Goal: Complete application form: Complete application form

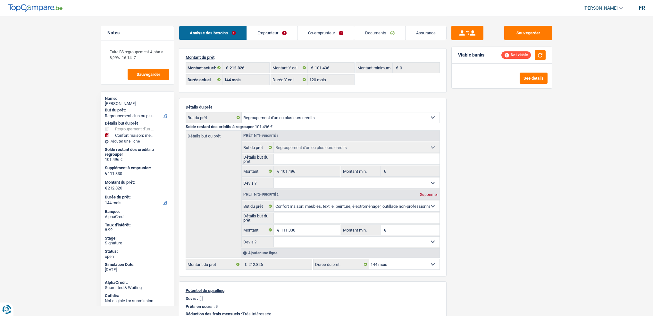
select select "refinancing"
select select "household"
select select "144"
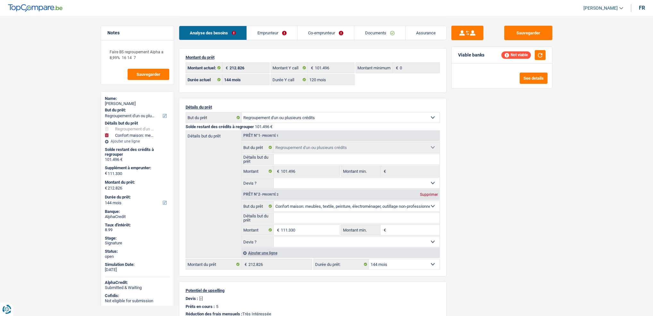
select select "120"
select select "refinancing"
select select "household"
select select "144"
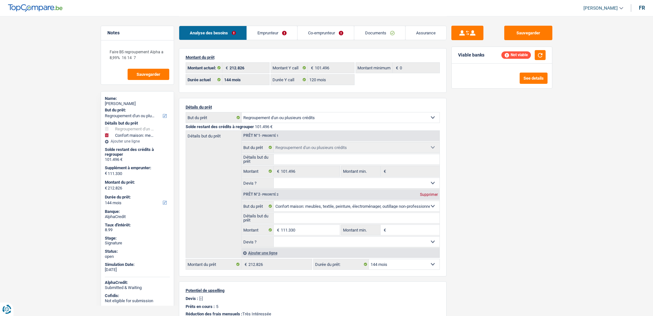
select select "worker"
select select "familyAllowances"
select select "netSalary"
select select "LU"
select select "bigCompanies"
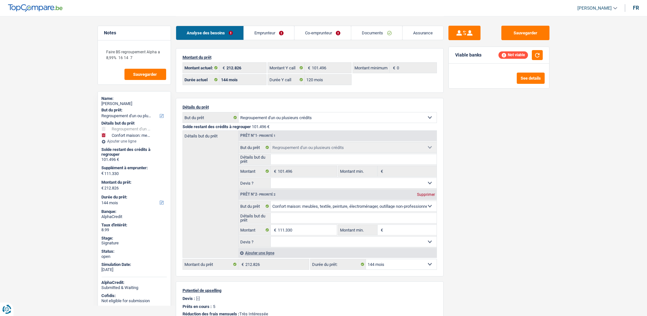
click at [275, 39] on link "Emprunteur" at bounding box center [269, 33] width 50 height 14
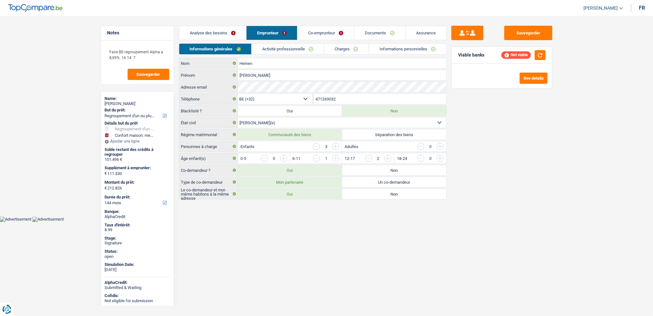
click at [277, 43] on li "Activité professionnelle" at bounding box center [288, 48] width 73 height 11
click at [279, 47] on link "Activité professionnelle" at bounding box center [288, 49] width 72 height 11
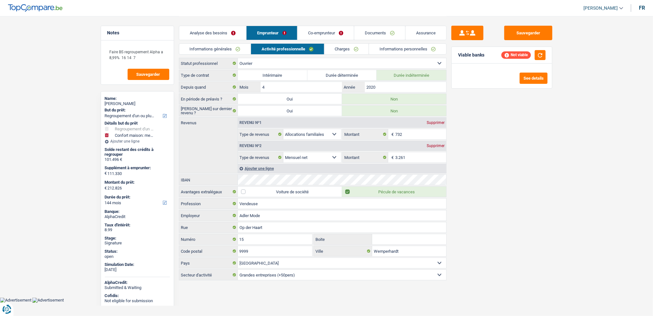
click at [331, 33] on link "Co-emprunteur" at bounding box center [326, 33] width 56 height 14
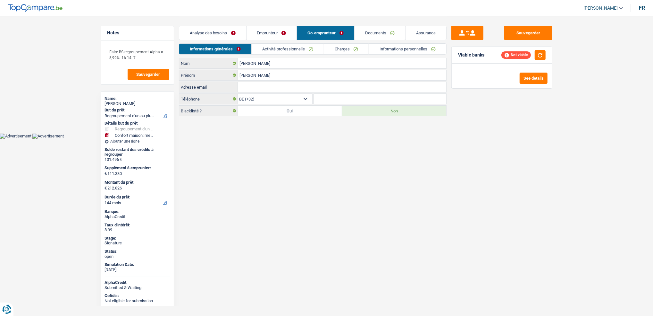
click at [285, 47] on link "Activité professionnelle" at bounding box center [288, 49] width 72 height 11
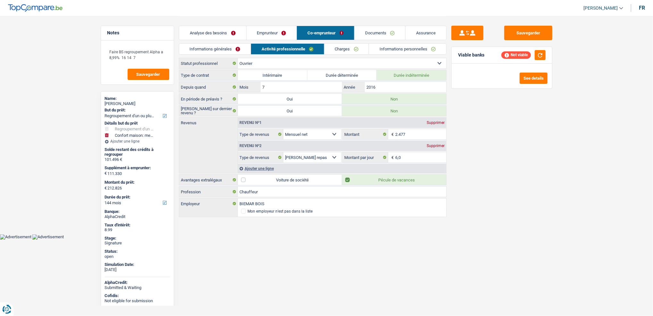
click at [277, 37] on link "Emprunteur" at bounding box center [272, 33] width 50 height 14
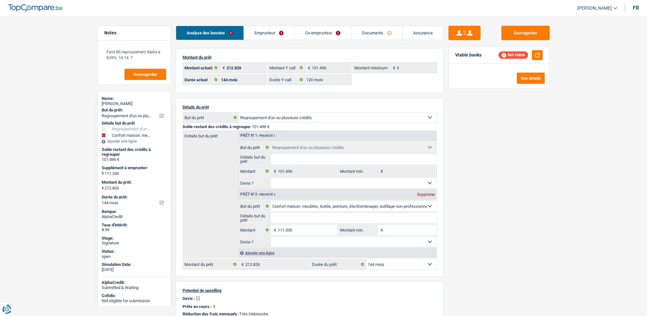
select select "refinancing"
select select "household"
select select "144"
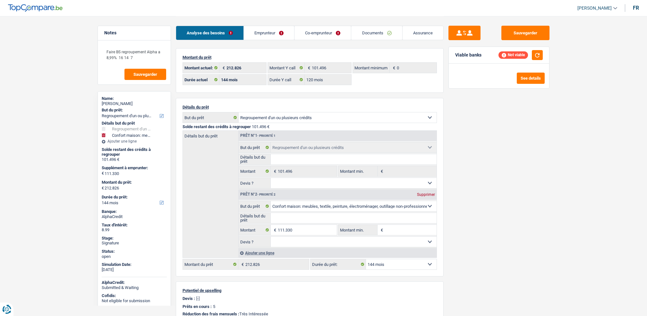
select select "120"
select select "refinancing"
select select "household"
select select "144"
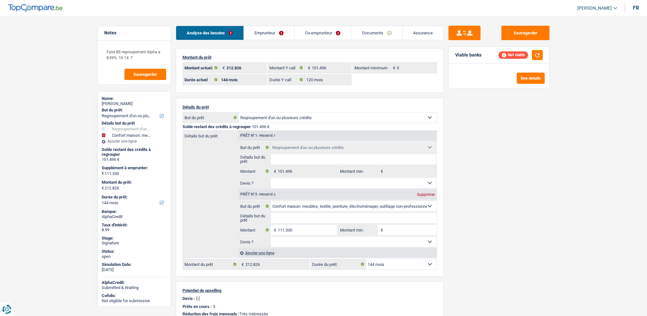
select select "ownerWithMortgage"
select select "BE"
select select "mortgage"
select select "300"
select select "renovationLoan"
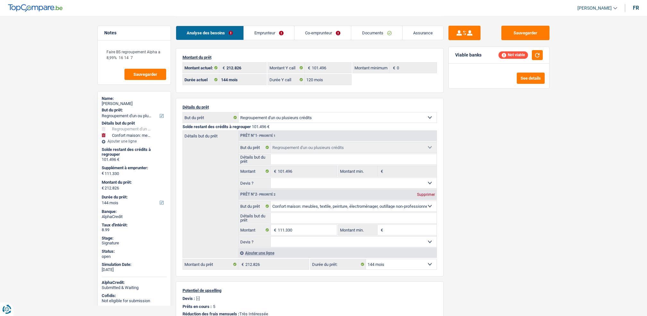
select select "120"
select select "carLoan"
select select "60"
select select "cardOrCredit"
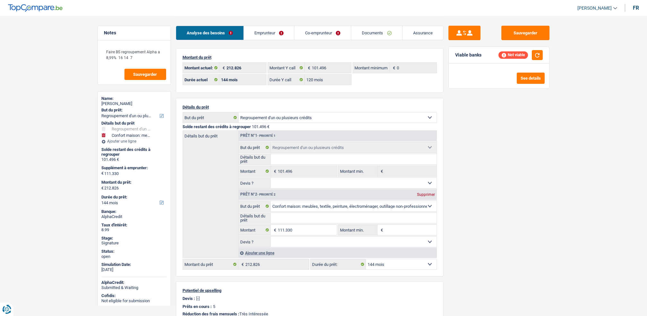
drag, startPoint x: 0, startPoint y: 0, endPoint x: 255, endPoint y: 32, distance: 257.0
click at [255, 32] on link "Emprunteur" at bounding box center [269, 33] width 50 height 14
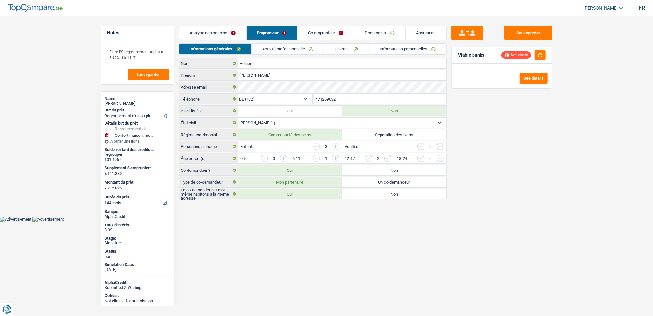
click at [261, 45] on link "Activité professionnelle" at bounding box center [288, 49] width 72 height 11
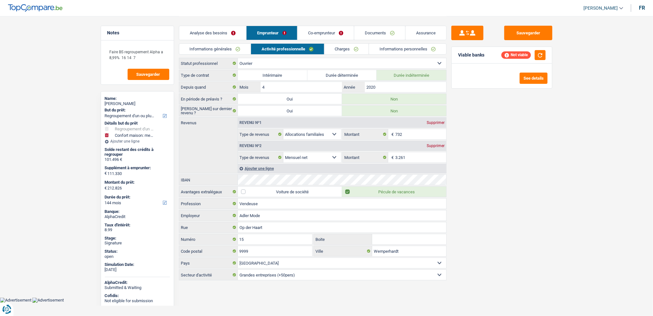
click at [334, 53] on link "Charges" at bounding box center [347, 49] width 45 height 11
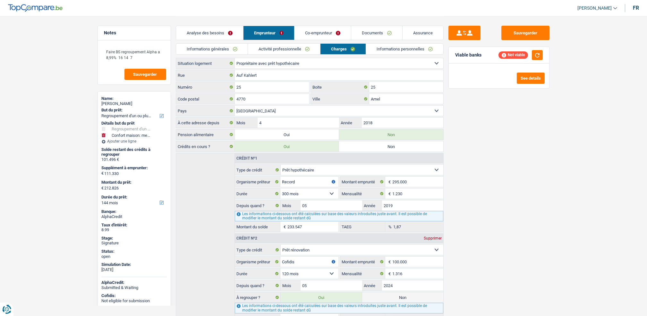
click at [391, 55] on div "Informations générales Activité professionnelle Charges Informations personnell…" at bounding box center [310, 50] width 268 height 14
click at [392, 51] on link "Informations personnelles" at bounding box center [404, 49] width 77 height 11
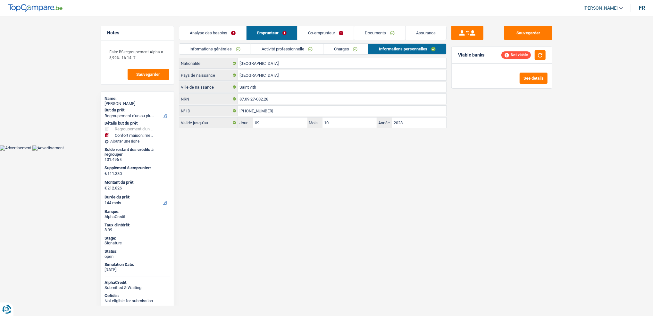
click at [353, 50] on link "Charges" at bounding box center [346, 49] width 45 height 11
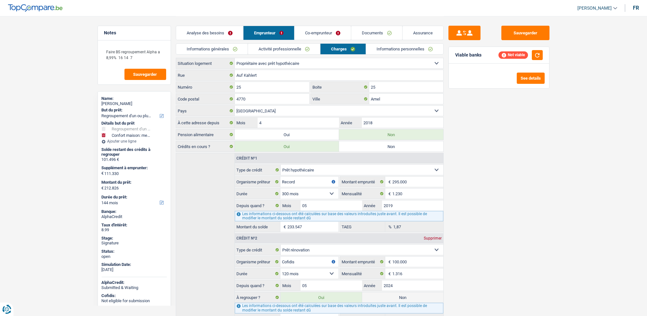
click at [313, 37] on link "Co-emprunteur" at bounding box center [322, 33] width 56 height 14
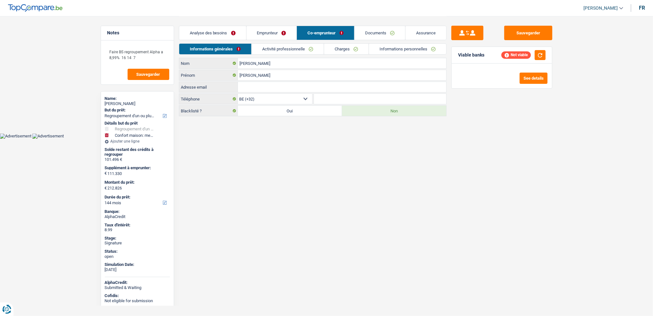
click at [224, 139] on html "Vous avez le contrôle de vos données Nous utilisons des cookies, tout comme nos…" at bounding box center [326, 69] width 653 height 139
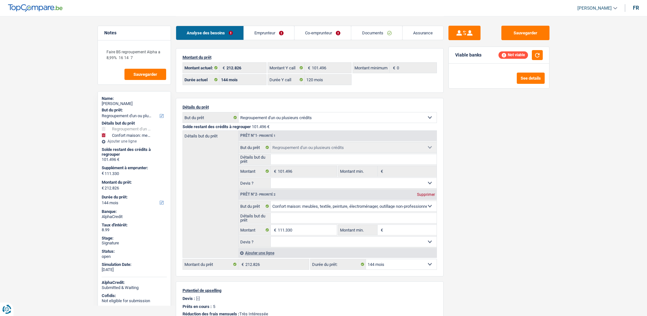
select select "refinancing"
select select "household"
select select "144"
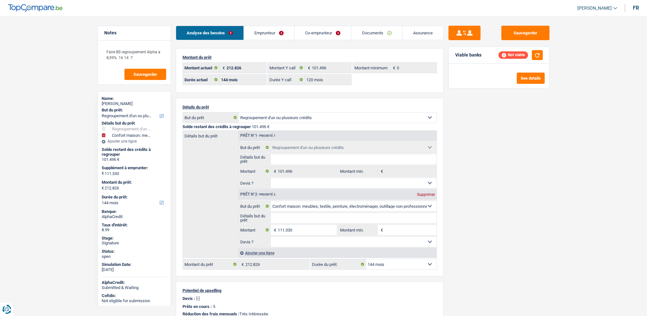
select select "120"
select select "refinancing"
select select "household"
select select "144"
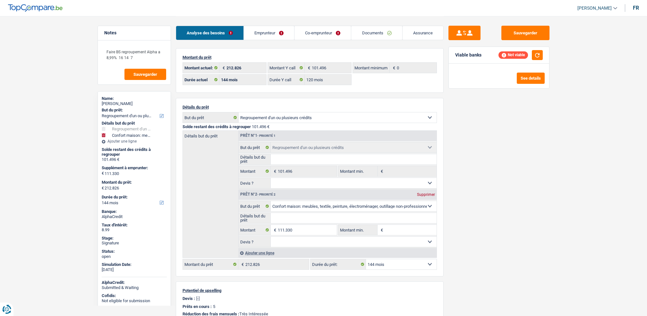
select select "worker"
select select "netSalary"
select select "mealVouchers"
click at [257, 32] on link "Emprunteur" at bounding box center [269, 33] width 50 height 14
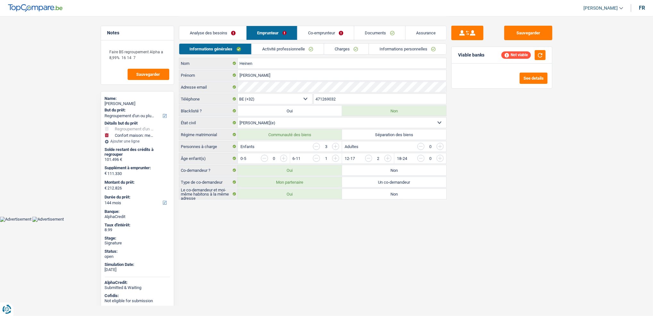
click at [262, 55] on div "Informations générales Activité professionnelle Charges Informations personnell…" at bounding box center [313, 50] width 268 height 14
click at [263, 51] on link "Activité professionnelle" at bounding box center [288, 49] width 72 height 11
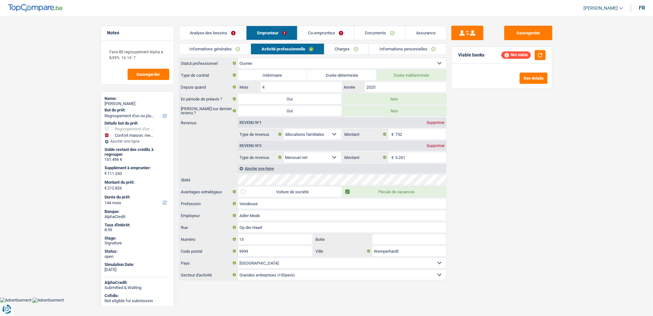
click at [310, 34] on link "Co-emprunteur" at bounding box center [326, 33] width 56 height 14
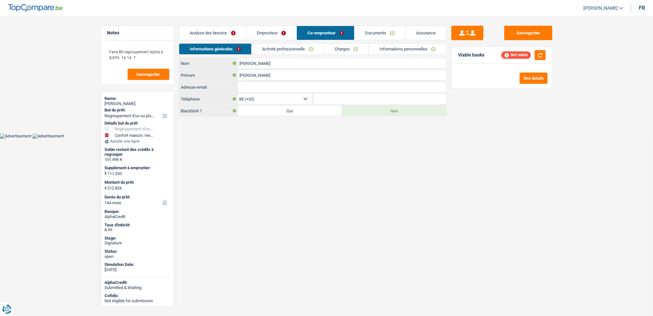
click at [312, 44] on link "Activité professionnelle" at bounding box center [288, 49] width 72 height 11
